Goal: Transaction & Acquisition: Purchase product/service

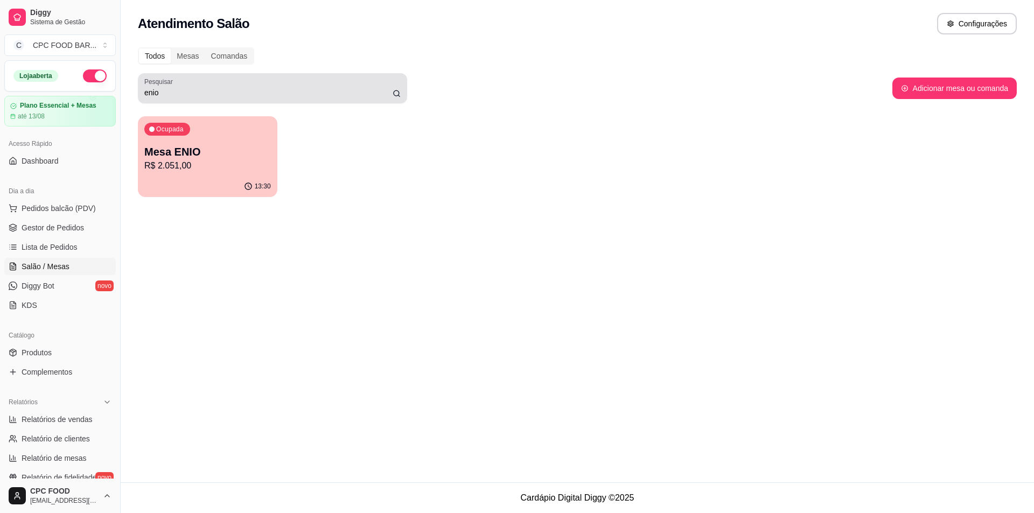
click at [194, 95] on input "enio" at bounding box center [268, 92] width 248 height 11
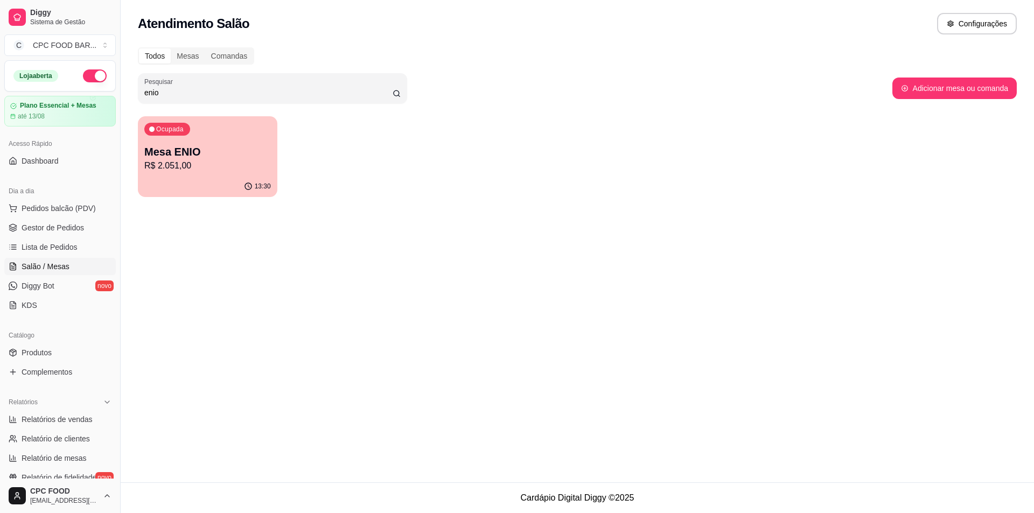
click at [194, 95] on input "enio" at bounding box center [268, 92] width 248 height 11
click at [211, 160] on p "R$ 482,00" at bounding box center [207, 165] width 127 height 13
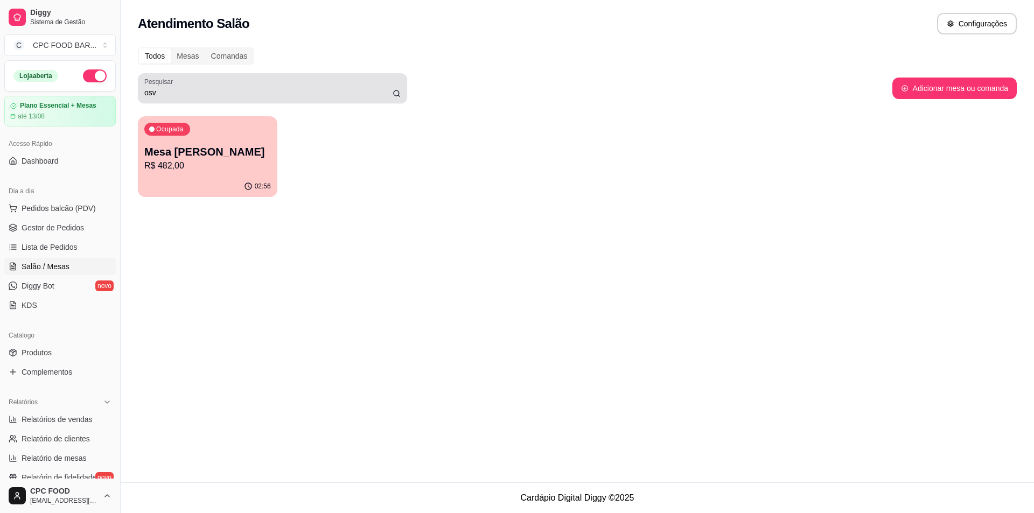
click at [183, 93] on input "osv" at bounding box center [268, 92] width 248 height 11
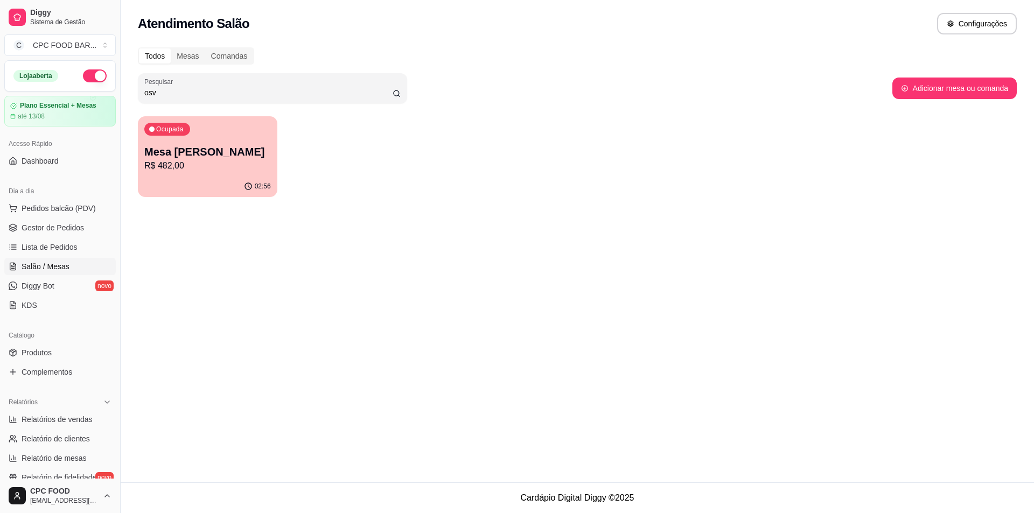
click at [182, 93] on input "osv" at bounding box center [268, 92] width 248 height 11
type input "enio"
click at [206, 158] on p "Mesa ENIO" at bounding box center [207, 152] width 123 height 15
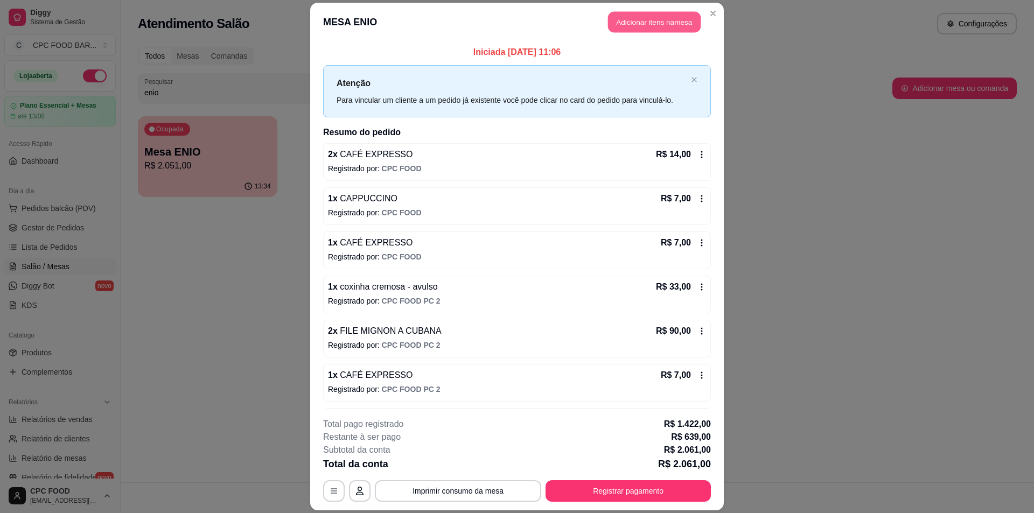
click at [631, 17] on button "Adicionar itens na mesa" at bounding box center [654, 21] width 93 height 21
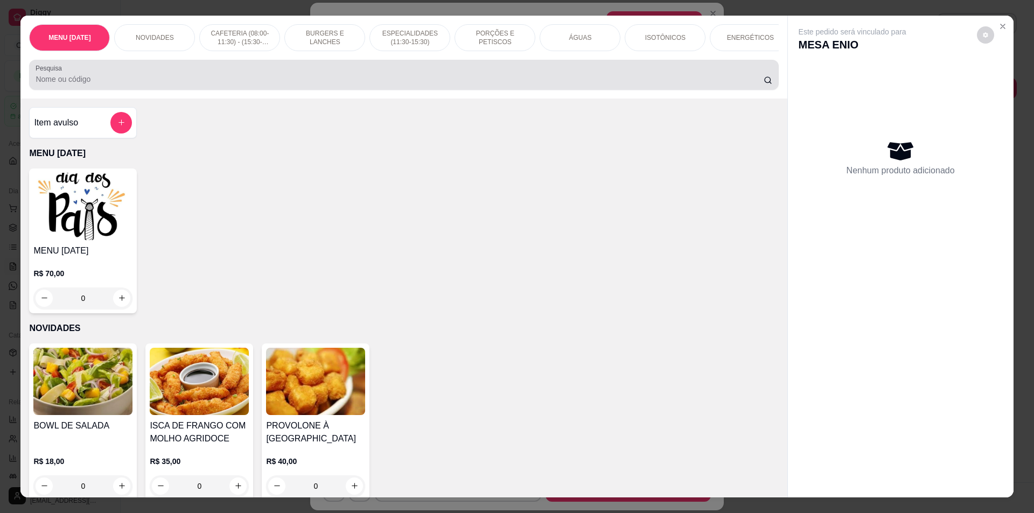
click at [89, 85] on input "Pesquisa" at bounding box center [399, 79] width 727 height 11
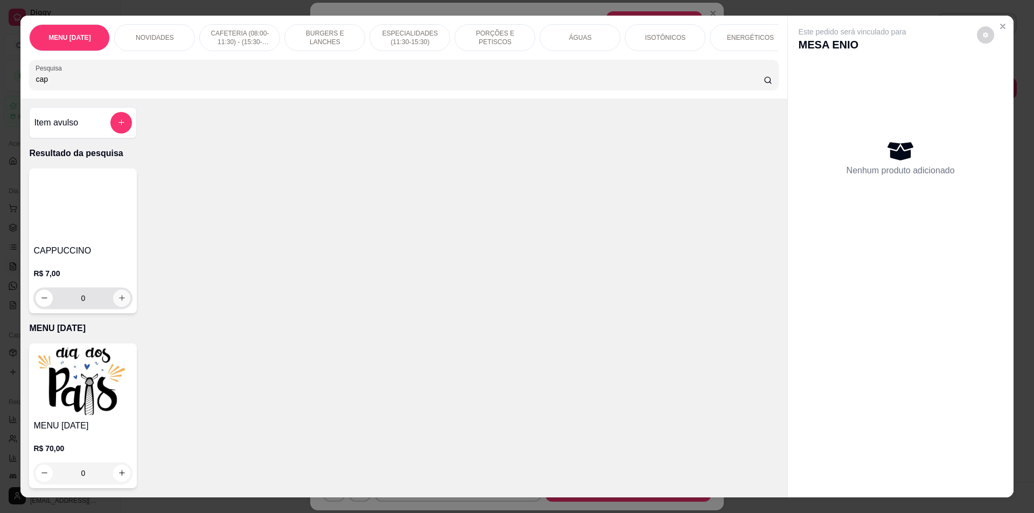
type input "cap"
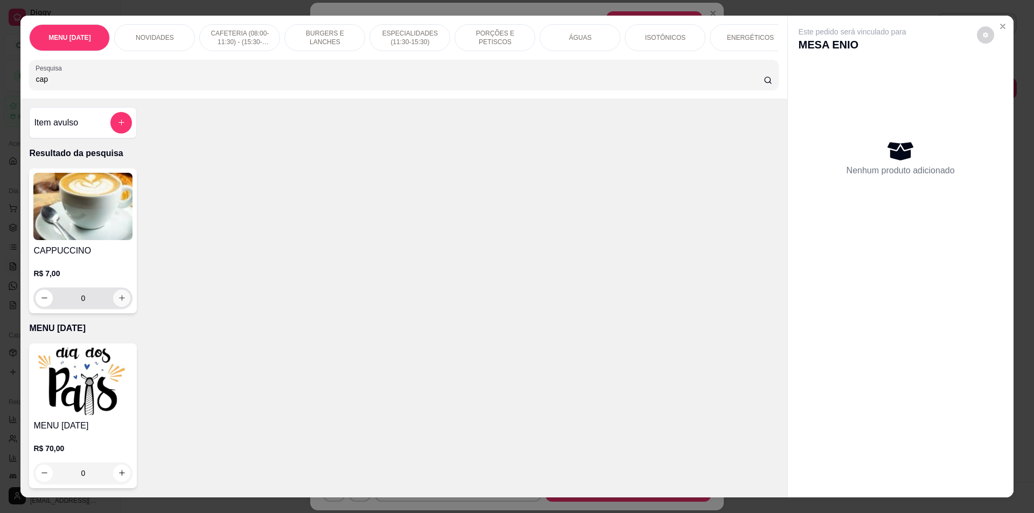
click at [122, 305] on button "increase-product-quantity" at bounding box center [121, 298] width 17 height 17
type input "1"
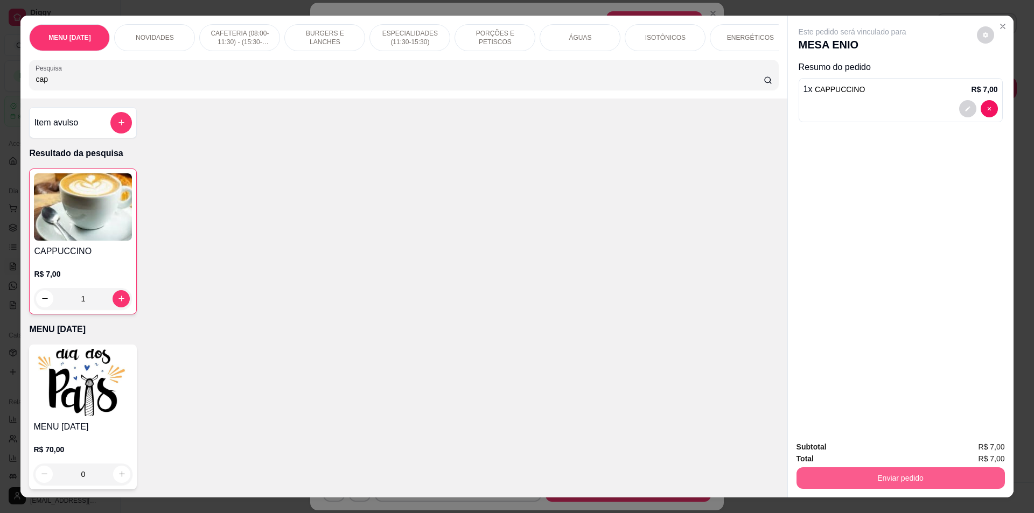
click at [842, 477] on button "Enviar pedido" at bounding box center [900, 478] width 208 height 22
click at [835, 445] on button "Não registrar e enviar pedido" at bounding box center [864, 451] width 109 height 20
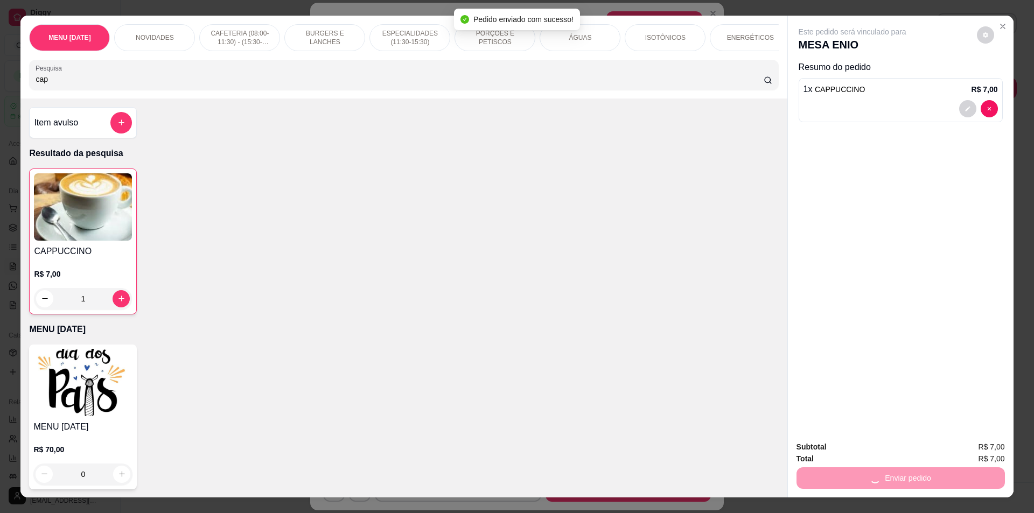
click at [999, 24] on icon "Close" at bounding box center [1002, 26] width 9 height 9
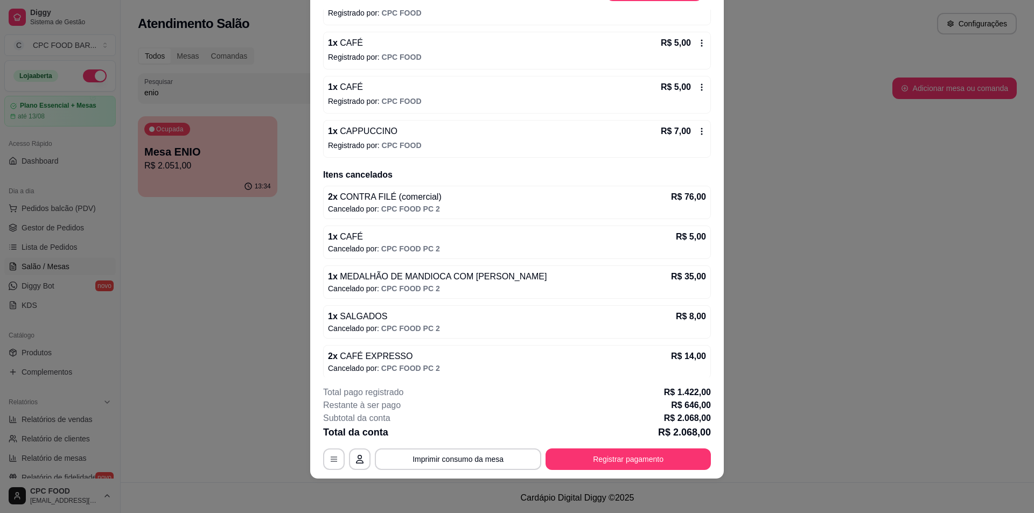
scroll to position [4476, 0]
